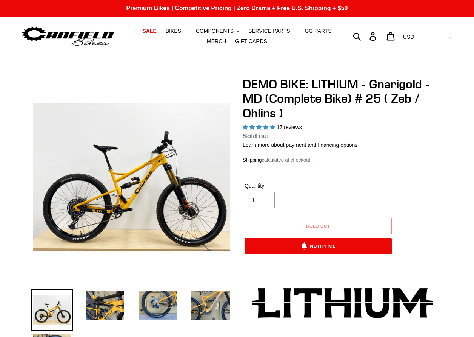
select select "highest-rating"
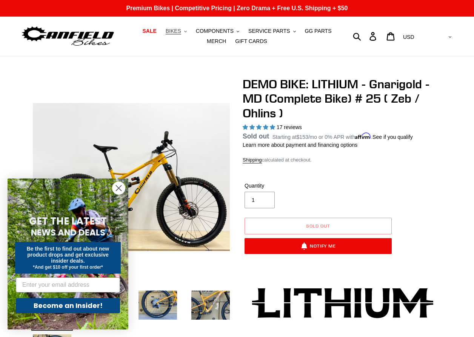
click at [179, 30] on span "BIKES" at bounding box center [173, 31] width 15 height 6
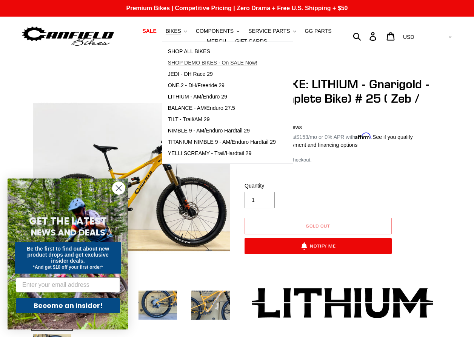
click at [206, 62] on span "SHOP DEMO BIKES - On SALE Now!" at bounding box center [212, 63] width 89 height 6
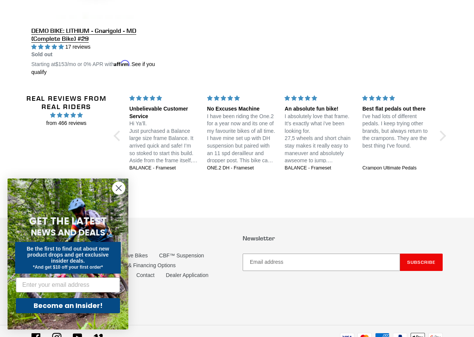
scroll to position [1524, 0]
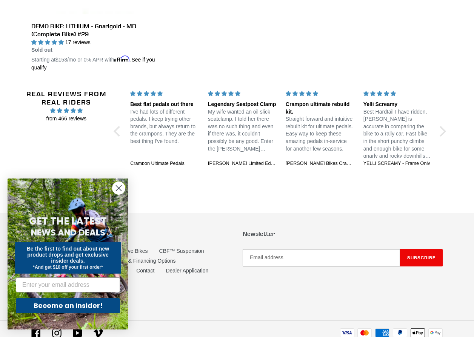
click at [237, 130] on p "My wife wanted an oil slick seatclamp. I told her there was no such thing and e…" at bounding box center [242, 130] width 69 height 45
click at [260, 151] on p "My wife wanted an oil slick seatclamp. I told her there was no such thing and e…" at bounding box center [242, 130] width 69 height 45
click at [260, 160] on div "Canfield Limited Edition Oil Slick Seatpost Clamp" at bounding box center [242, 163] width 69 height 7
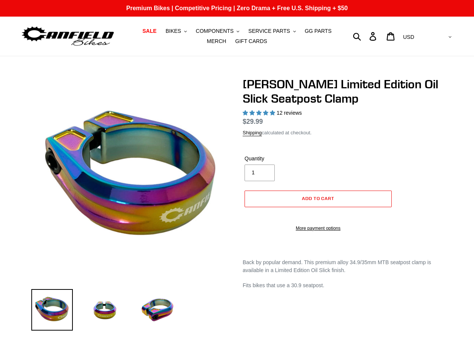
select select "highest-rating"
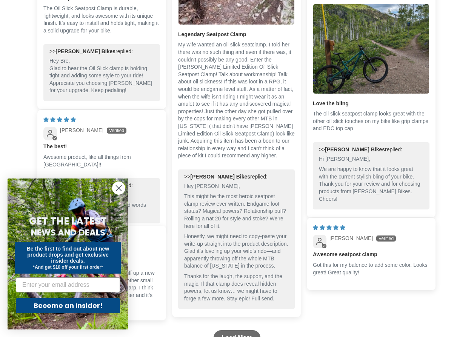
scroll to position [695, 0]
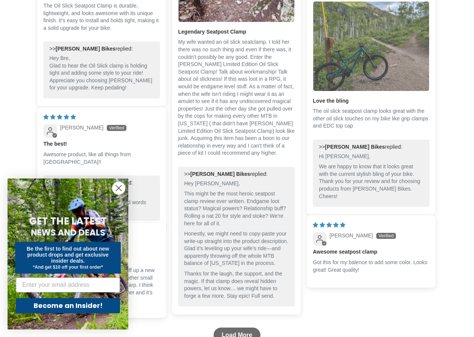
click at [348, 74] on img "Link to user picture 1" at bounding box center [371, 46] width 116 height 89
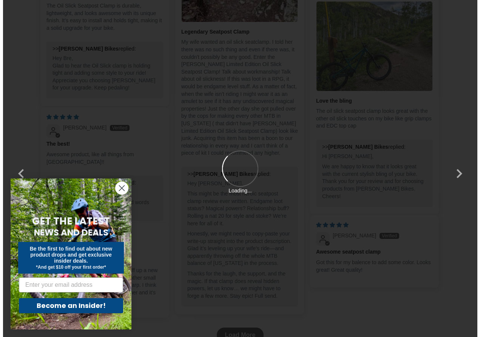
scroll to position [0, 0]
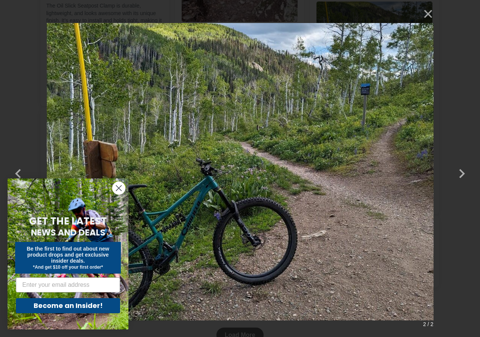
click at [410, 7] on img at bounding box center [240, 169] width 386 height 328
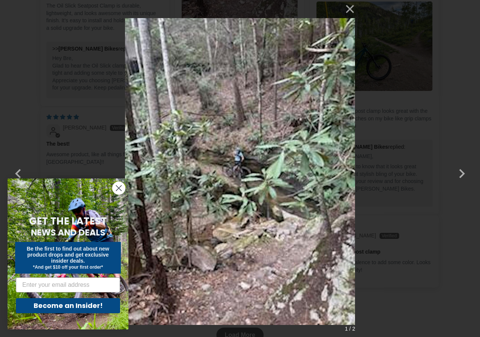
click at [289, 15] on img at bounding box center [240, 168] width 230 height 337
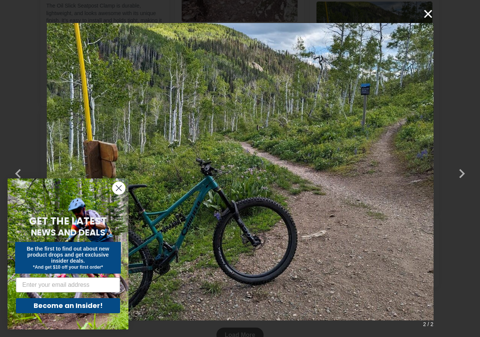
click at [423, 10] on button "×" at bounding box center [424, 14] width 18 height 18
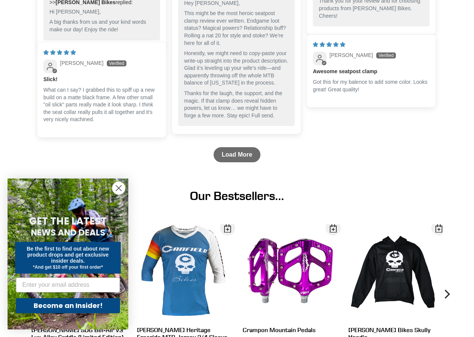
scroll to position [877, 0]
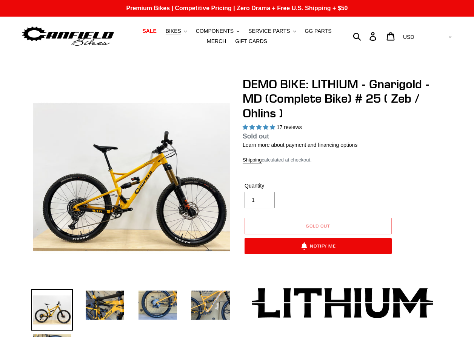
select select "highest-rating"
